Goal: Transaction & Acquisition: Book appointment/travel/reservation

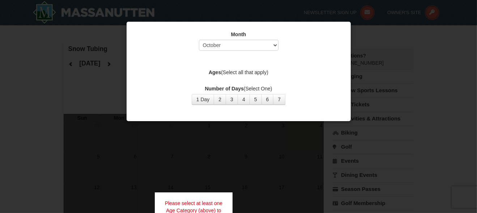
click at [49, 123] on div at bounding box center [238, 106] width 477 height 213
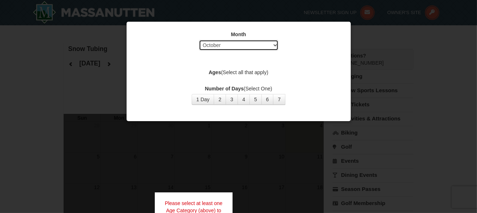
click at [259, 45] on select "Select October November December January February March April May June July Aug…" at bounding box center [239, 45] width 80 height 11
select select "2"
click at [199, 40] on select "Select October November December January February March April May June July Aug…" at bounding box center [239, 45] width 80 height 11
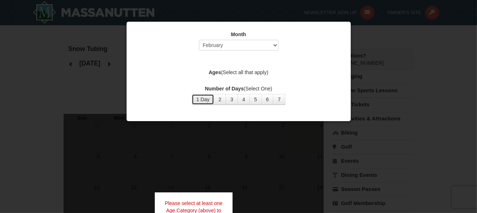
click at [203, 101] on button "1 Day" at bounding box center [203, 99] width 23 height 11
click at [241, 74] on label "Ages (Select all that apply)" at bounding box center [239, 72] width 206 height 7
click at [248, 81] on div "Month Select October November December January February March April May June Ju…" at bounding box center [238, 67] width 217 height 85
click at [202, 58] on div "Month Select October November December January February March April May June Ju…" at bounding box center [238, 67] width 217 height 85
drag, startPoint x: 355, startPoint y: 59, endPoint x: 401, endPoint y: 86, distance: 52.9
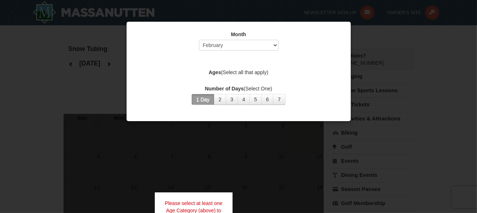
click at [358, 61] on div at bounding box center [238, 106] width 477 height 213
click at [414, 108] on div at bounding box center [238, 106] width 477 height 213
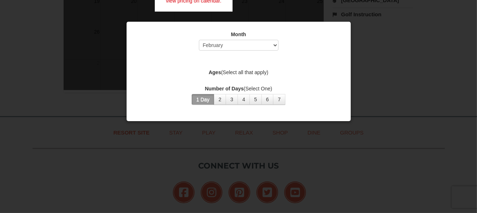
scroll to position [293, 0]
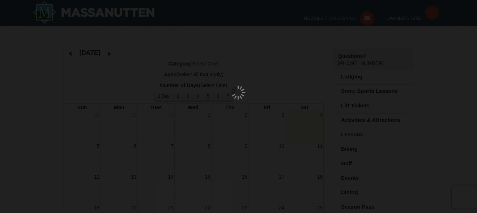
select select "10"
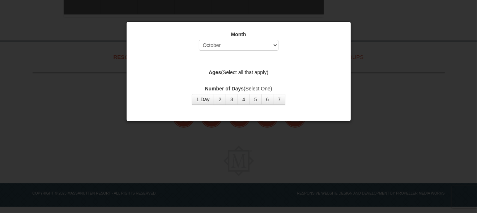
drag, startPoint x: 220, startPoint y: 71, endPoint x: 282, endPoint y: 75, distance: 62.4
click at [282, 75] on label "Ages (Select all that apply)" at bounding box center [239, 72] width 206 height 7
click at [216, 71] on strong "Ages" at bounding box center [215, 72] width 12 height 6
click at [212, 78] on div "Month Select October November December January February March April May June Ju…" at bounding box center [238, 67] width 217 height 85
click at [202, 88] on label "Number of Days (Select One)" at bounding box center [239, 88] width 206 height 7
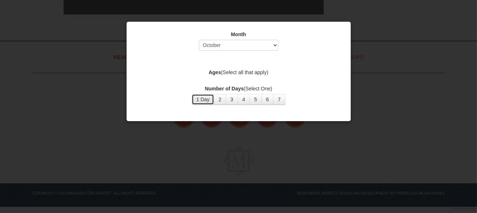
click at [202, 98] on button "1 Day" at bounding box center [203, 99] width 23 height 11
click at [215, 51] on div "Month Select October November December January February March April May June Ju…" at bounding box center [239, 43] width 206 height 24
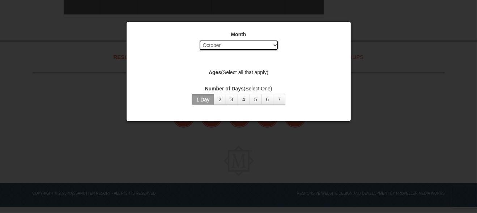
click at [221, 48] on select "Select October November December January February March April May June July Aug…" at bounding box center [239, 45] width 80 height 11
click at [199, 40] on select "Select October November December January February March April May June July Aug…" at bounding box center [239, 45] width 80 height 11
click at [236, 47] on select "Select October November December January February March April May June July Aug…" at bounding box center [239, 45] width 80 height 11
select select "1"
click at [199, 40] on select "Select October November December January February March April May June July Aug…" at bounding box center [239, 45] width 80 height 11
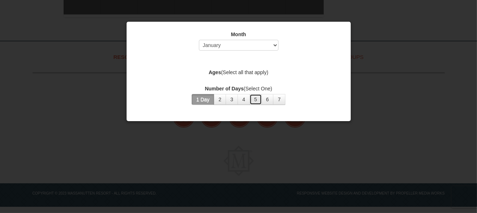
click at [254, 100] on button "5" at bounding box center [256, 99] width 12 height 11
click at [237, 100] on button "3" at bounding box center [232, 99] width 12 height 11
click at [270, 98] on button "6" at bounding box center [268, 99] width 12 height 11
drag, startPoint x: 333, startPoint y: 98, endPoint x: 383, endPoint y: 100, distance: 50.7
click at [333, 98] on div "Number of Days (Select One) 1 Day 2 3 4 5 6 7 8 9 10 11 12 13 14 15" at bounding box center [239, 95] width 206 height 20
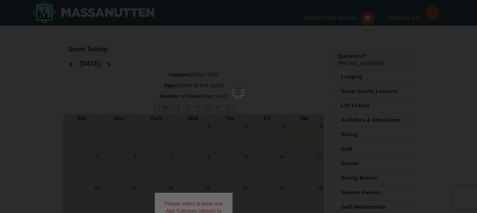
select select "10"
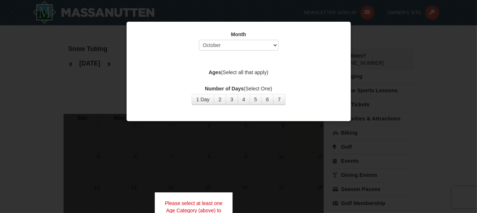
click at [195, 207] on div "Please select at least one Age Category (above) to view pricing on calendar." at bounding box center [194, 211] width 78 height 36
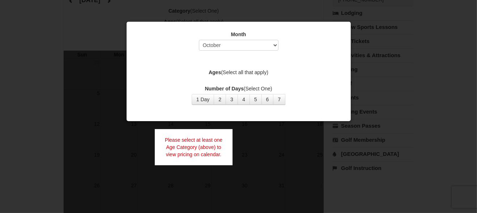
scroll to position [76, 0]
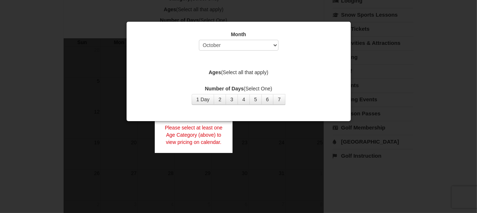
click at [180, 8] on div at bounding box center [238, 106] width 477 height 213
